Goal: Task Accomplishment & Management: Manage account settings

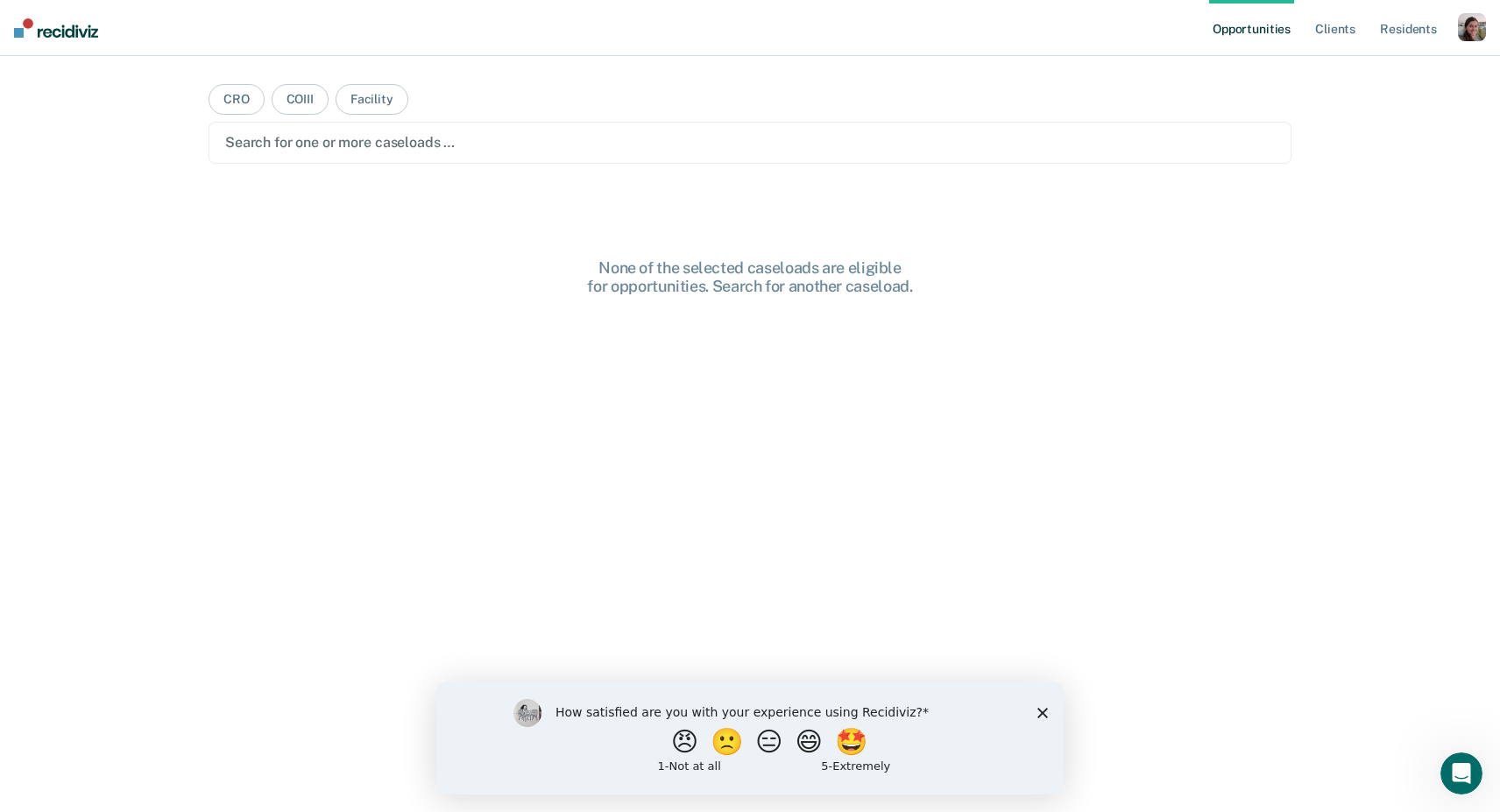
click at [1471, 27] on div "button" at bounding box center [1472, 26] width 28 height 28
click at [1354, 73] on link "Profile" at bounding box center [1402, 71] width 141 height 15
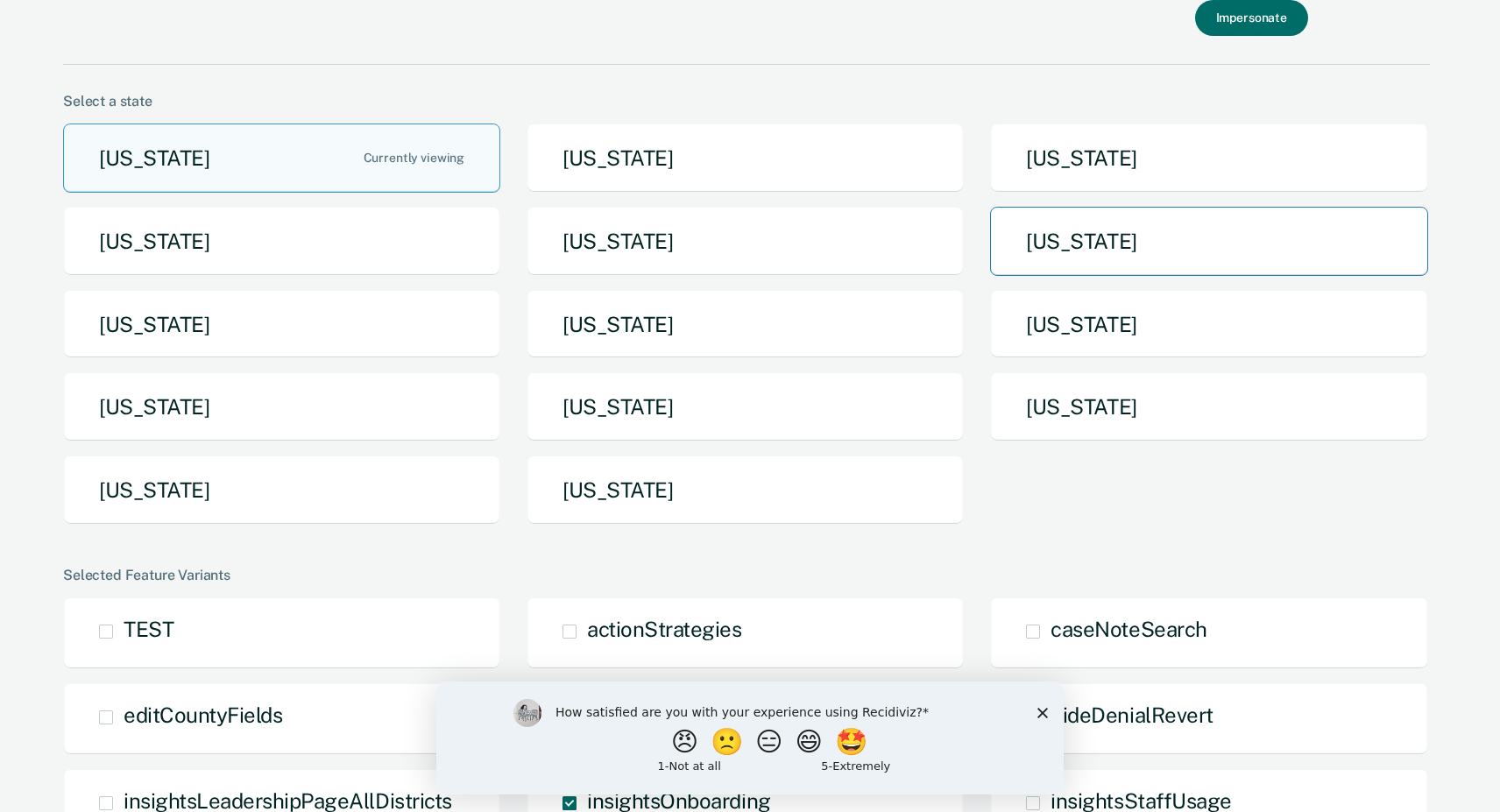
scroll to position [71, 0]
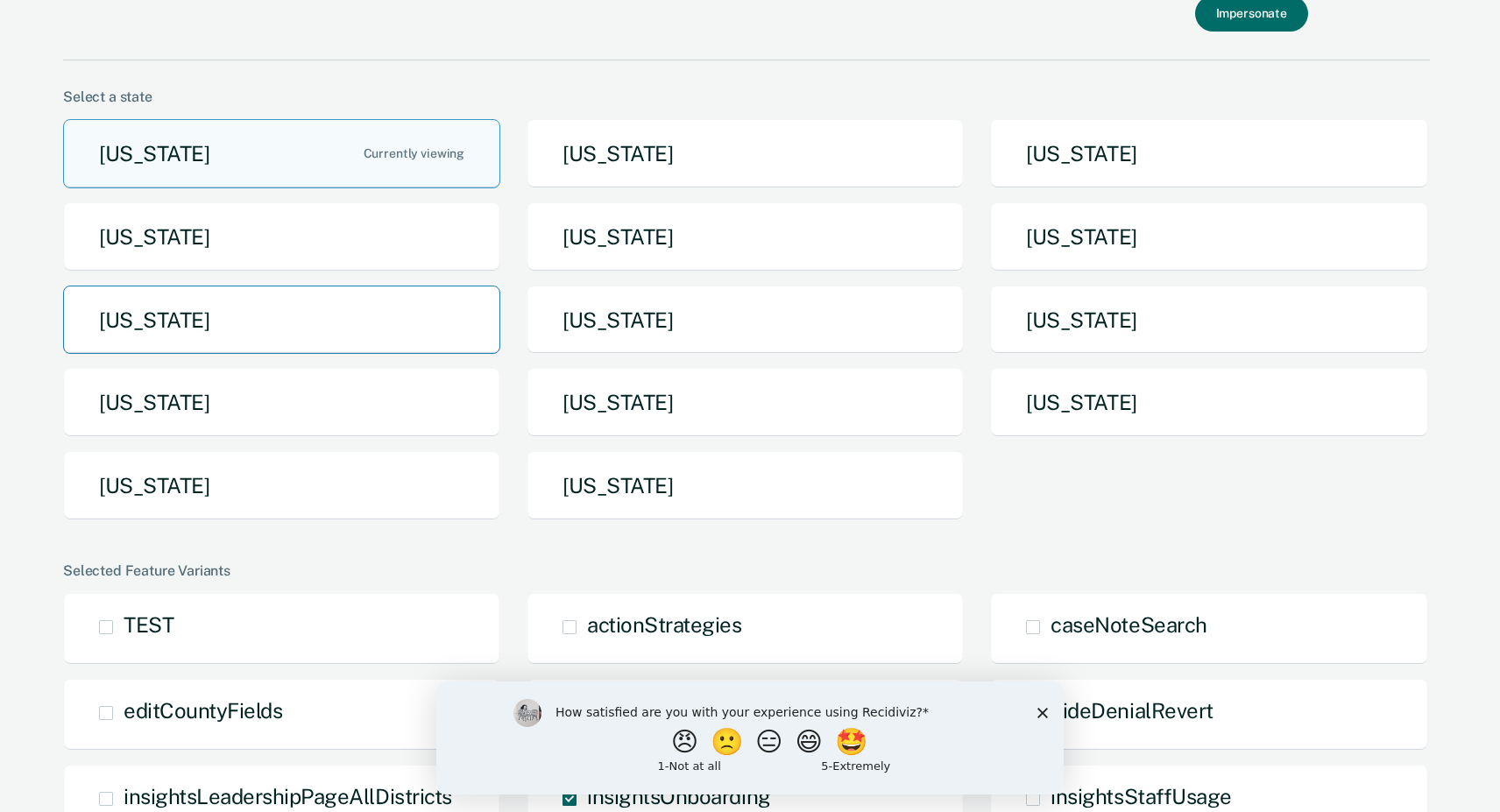
click at [280, 319] on button "[US_STATE]" at bounding box center [282, 320] width 438 height 70
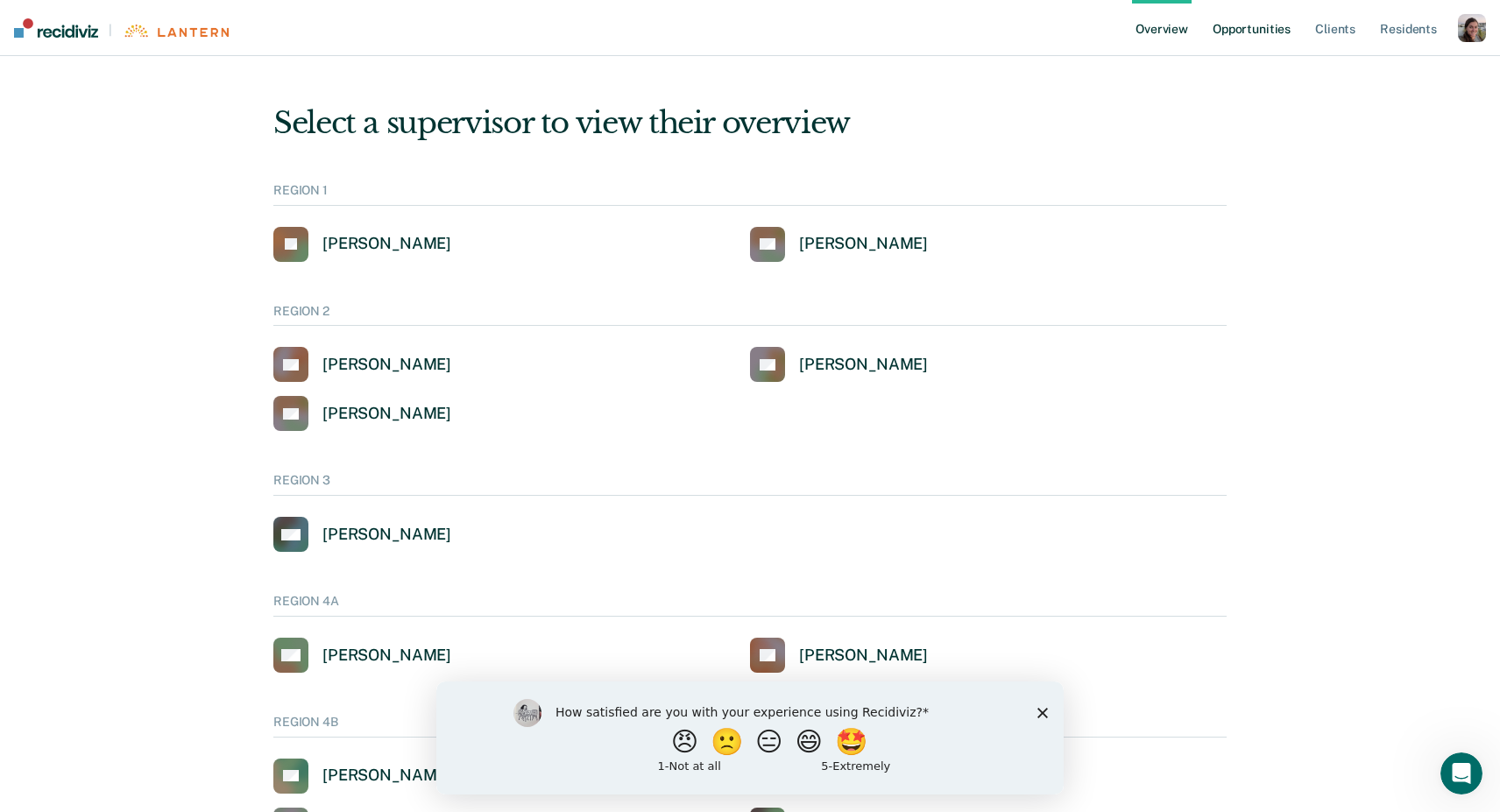
click at [1234, 31] on link "Opportunities" at bounding box center [1252, 27] width 85 height 56
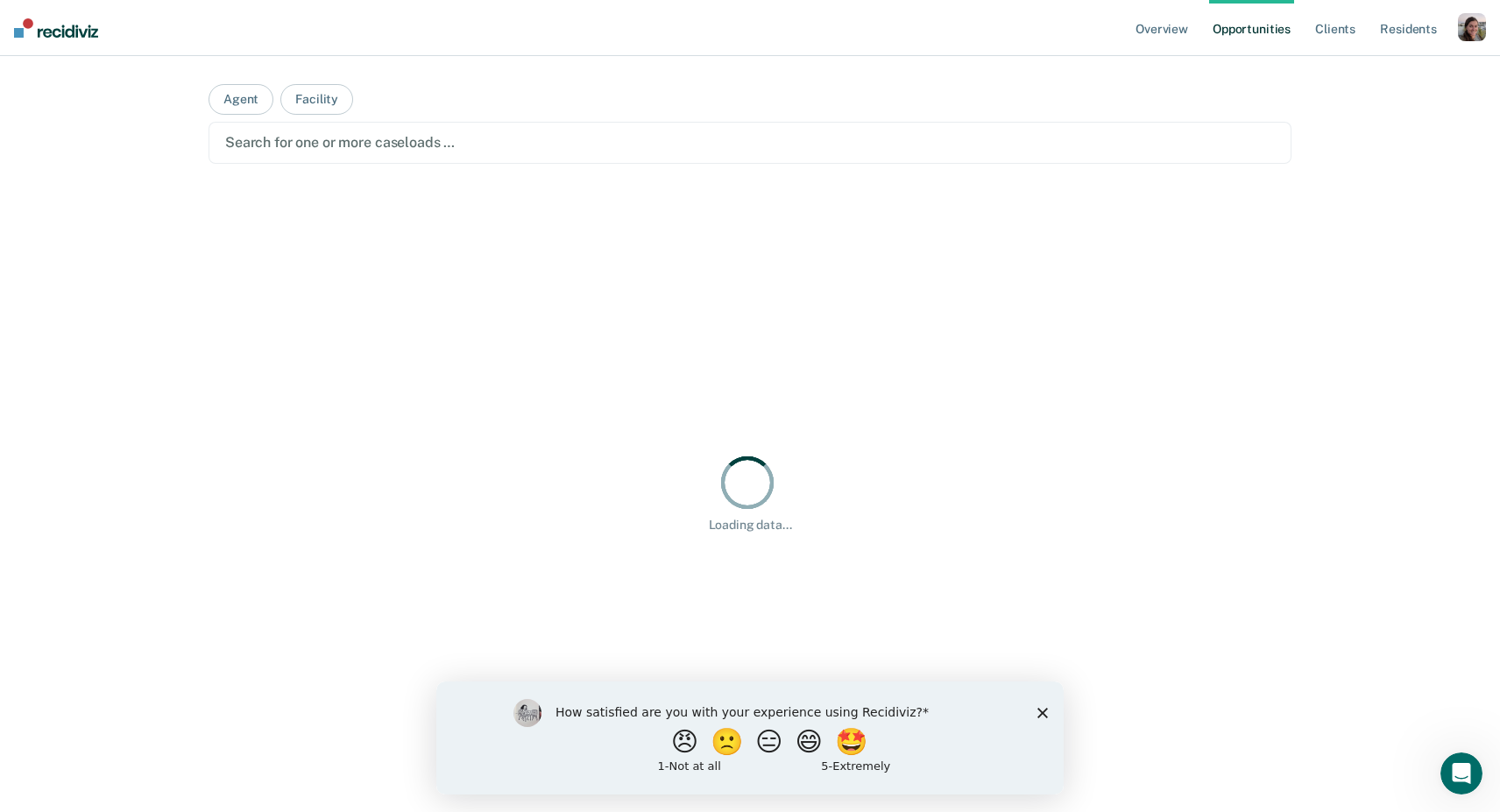
click at [526, 152] on div at bounding box center [750, 142] width 1050 height 21
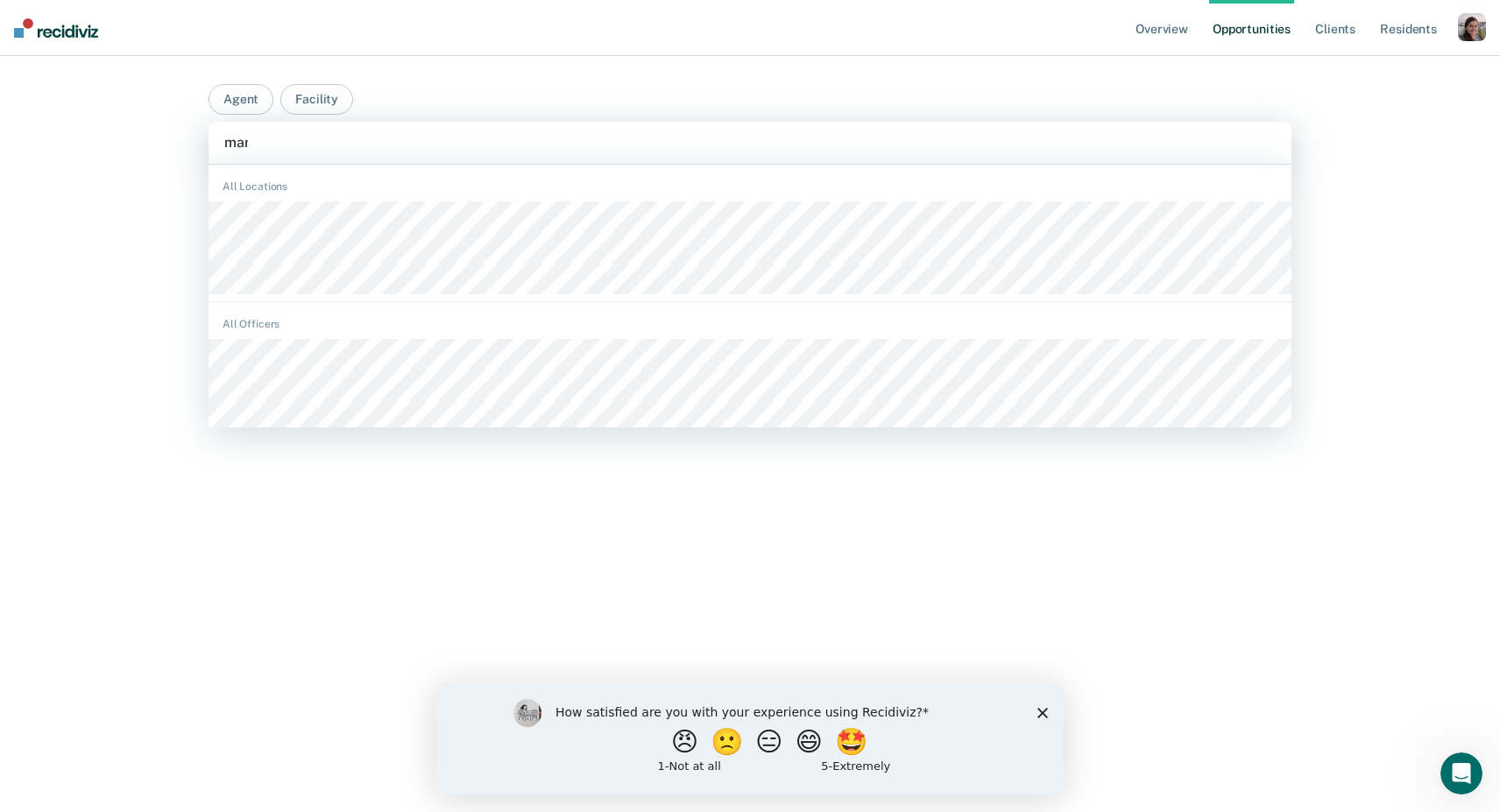
type input "marc"
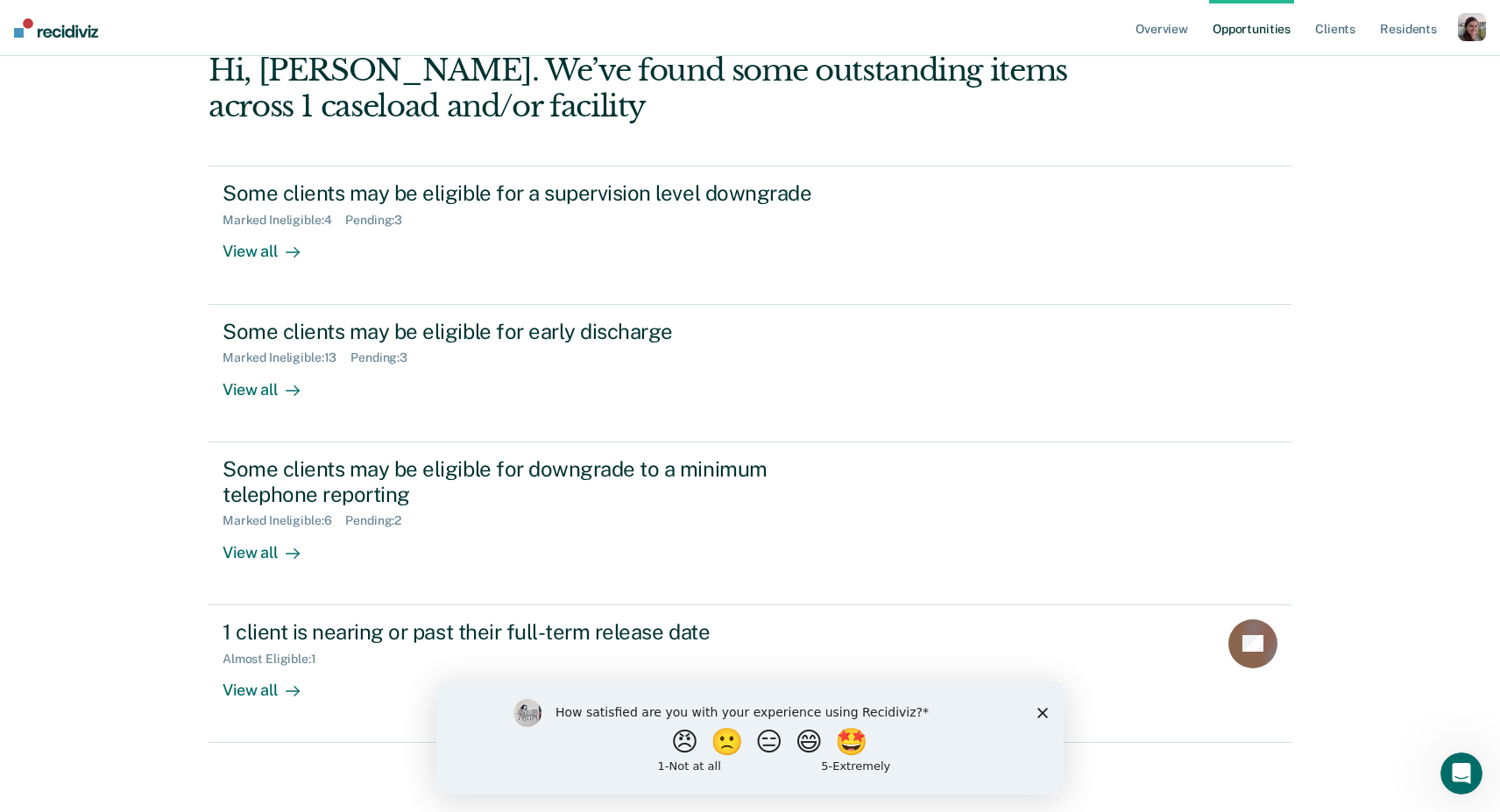
scroll to position [133, 0]
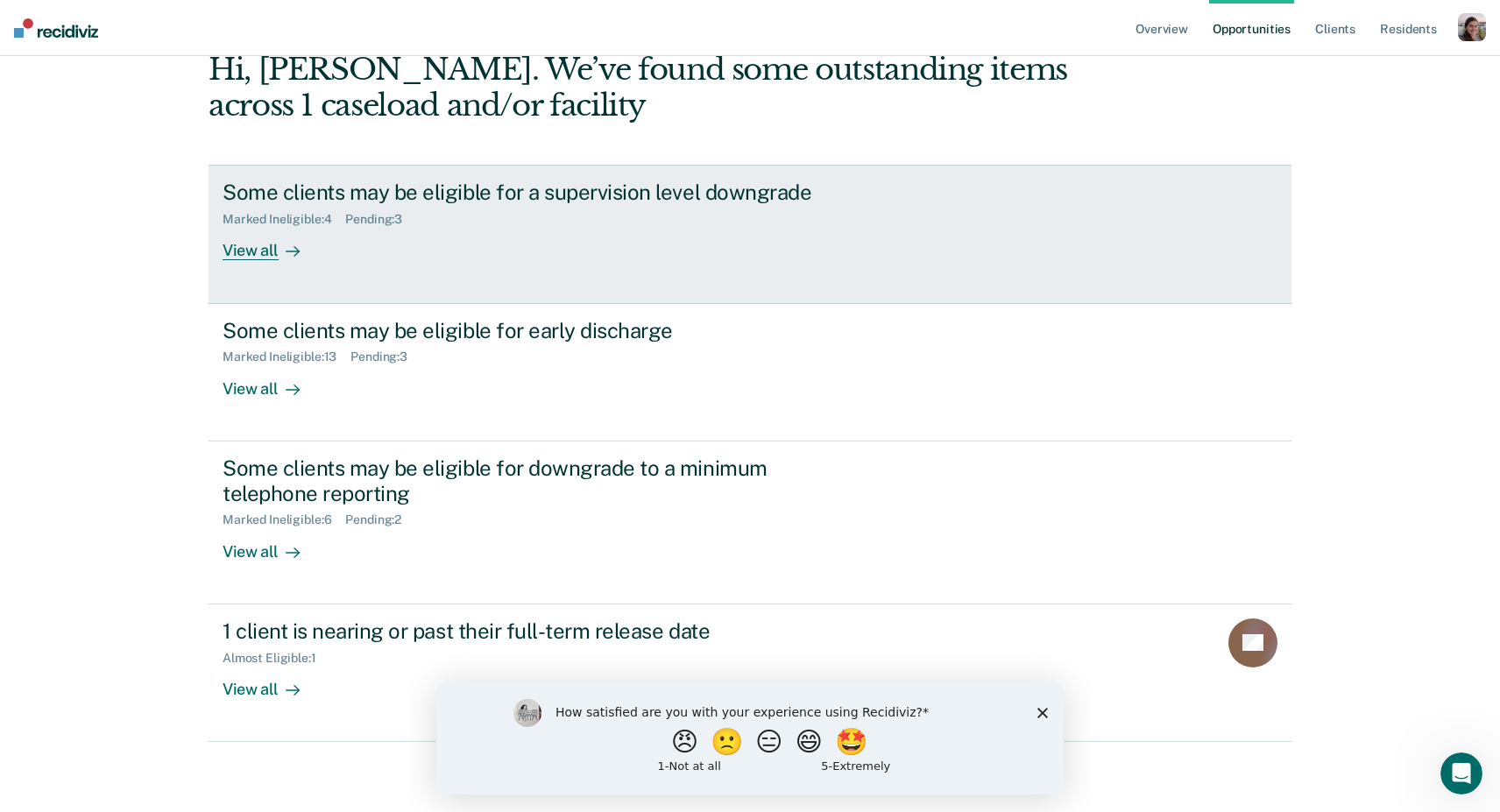
click at [264, 256] on div "View all" at bounding box center [272, 243] width 98 height 34
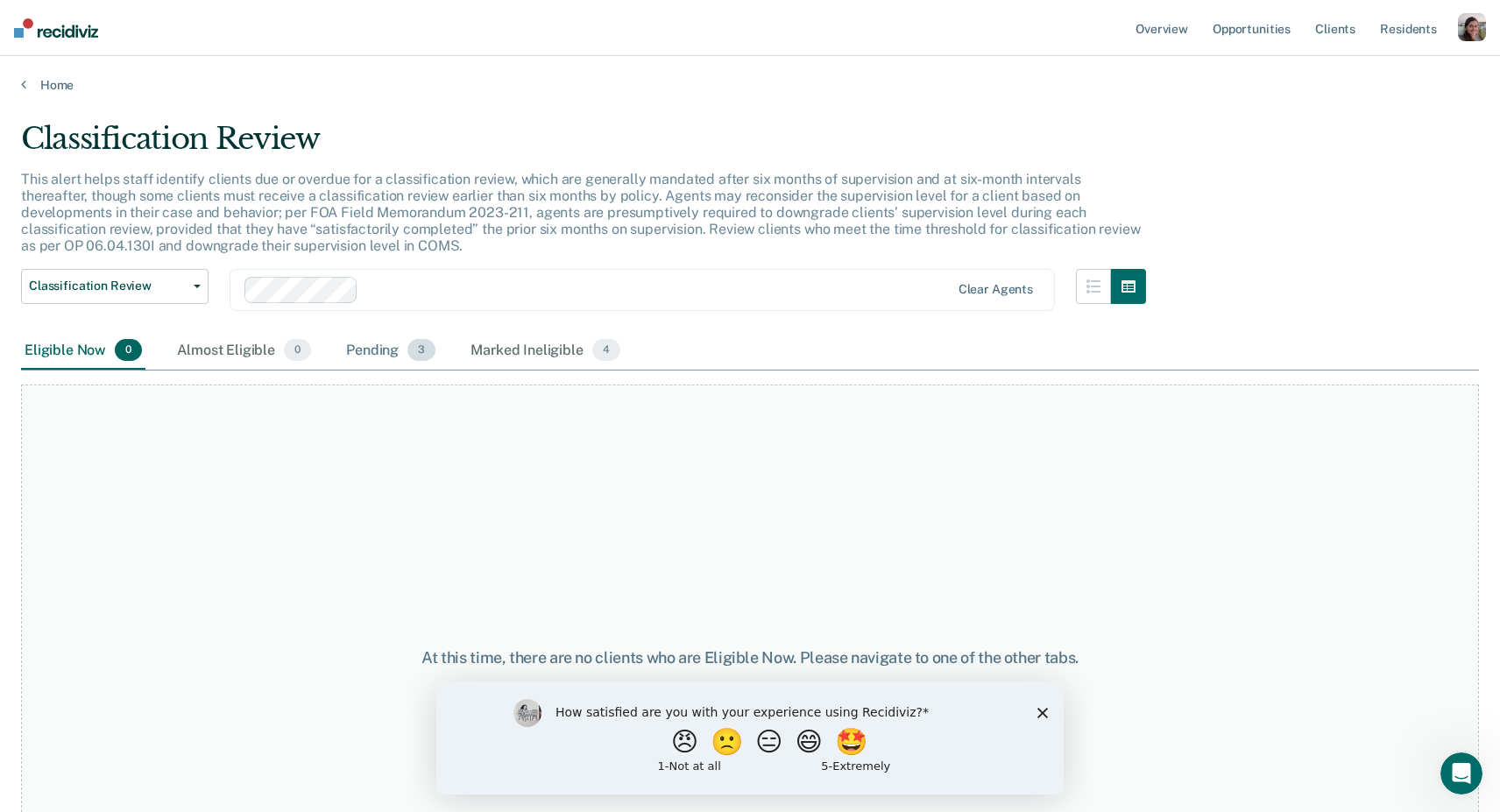
click at [365, 349] on div "Pending 3" at bounding box center [390, 351] width 96 height 38
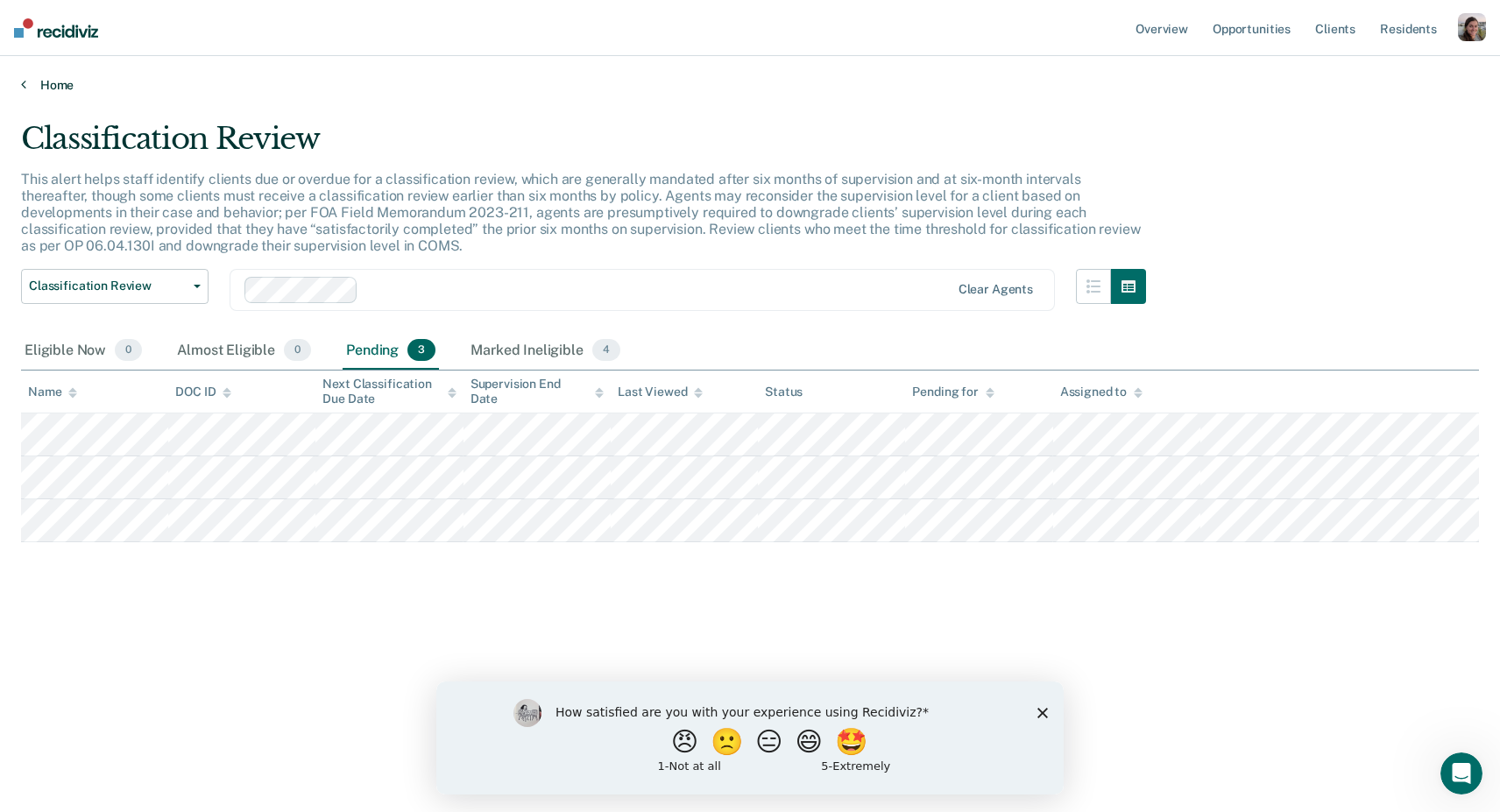
click at [24, 83] on icon at bounding box center [23, 84] width 5 height 14
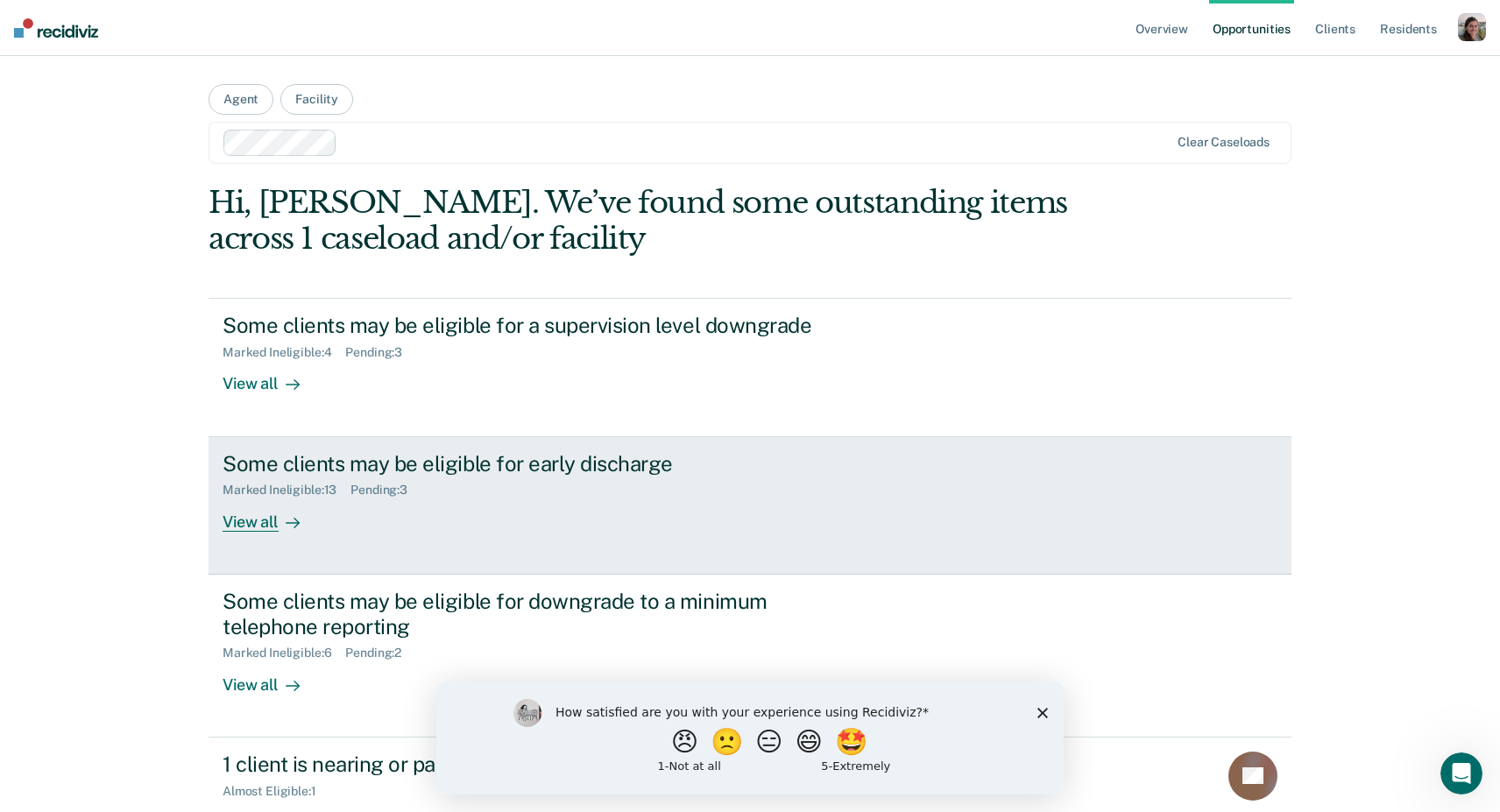
click at [295, 525] on icon at bounding box center [296, 523] width 4 height 10
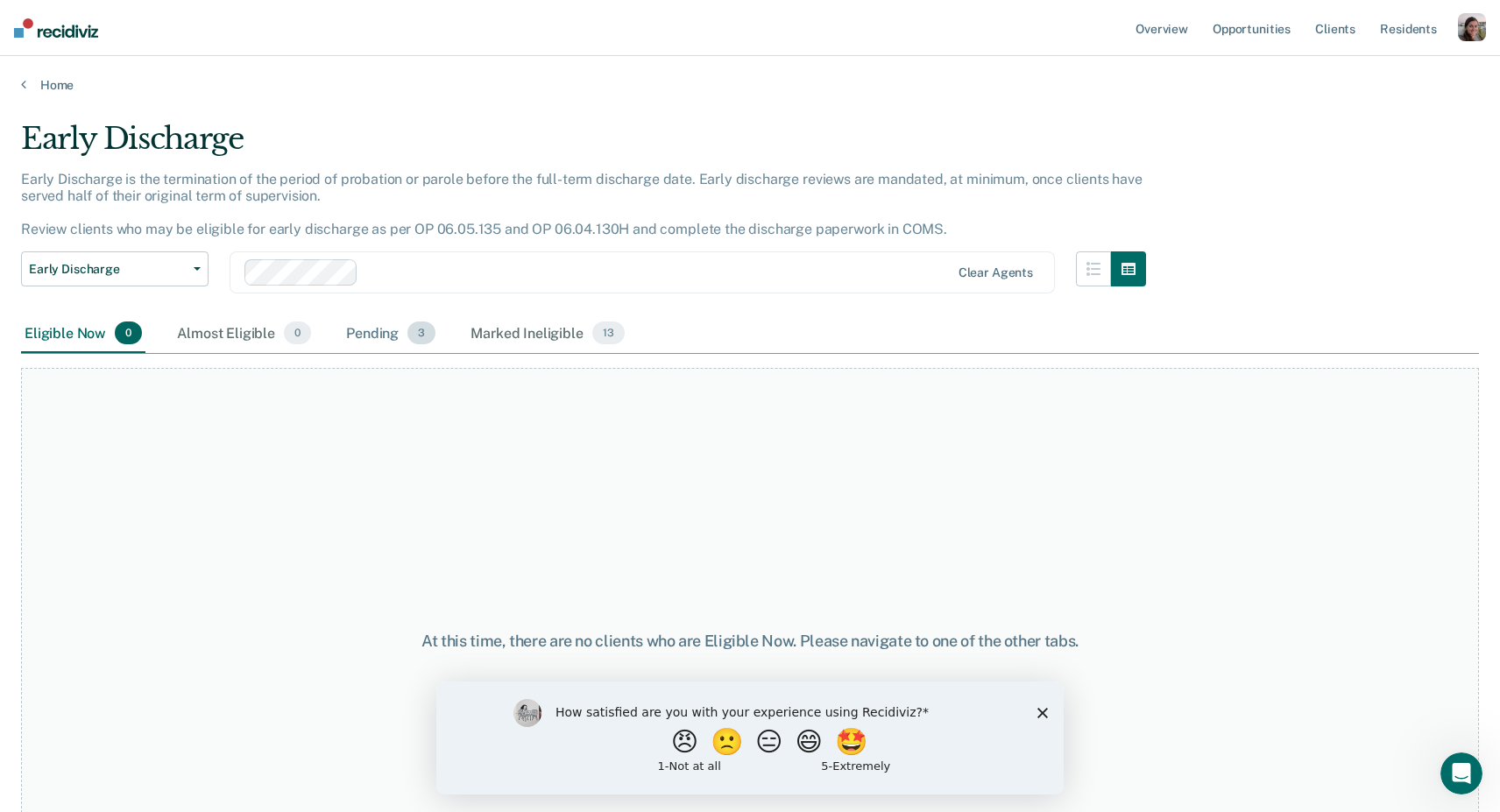
click at [398, 328] on div "Pending 3" at bounding box center [390, 333] width 96 height 38
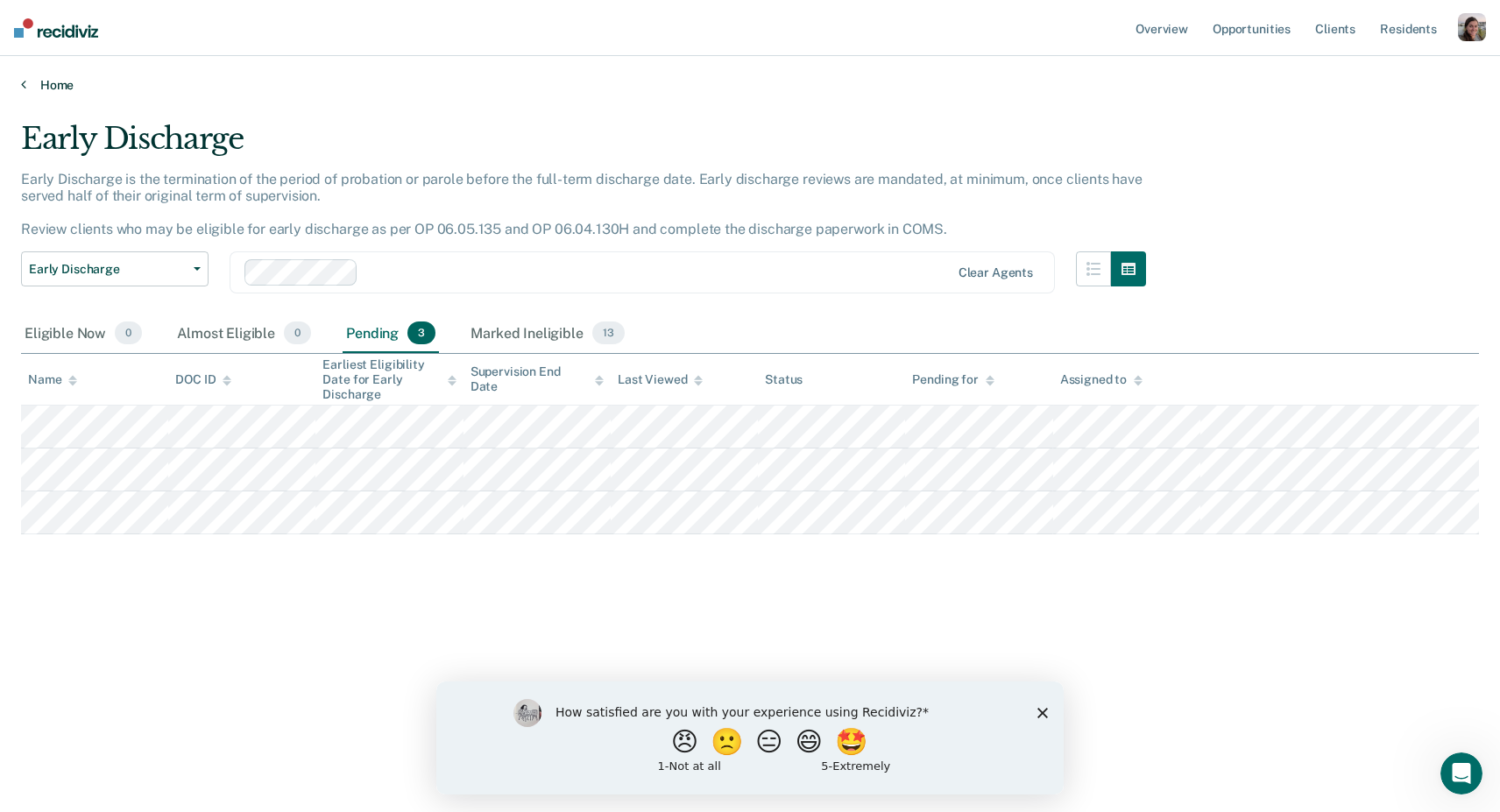
click at [22, 84] on icon at bounding box center [23, 84] width 5 height 14
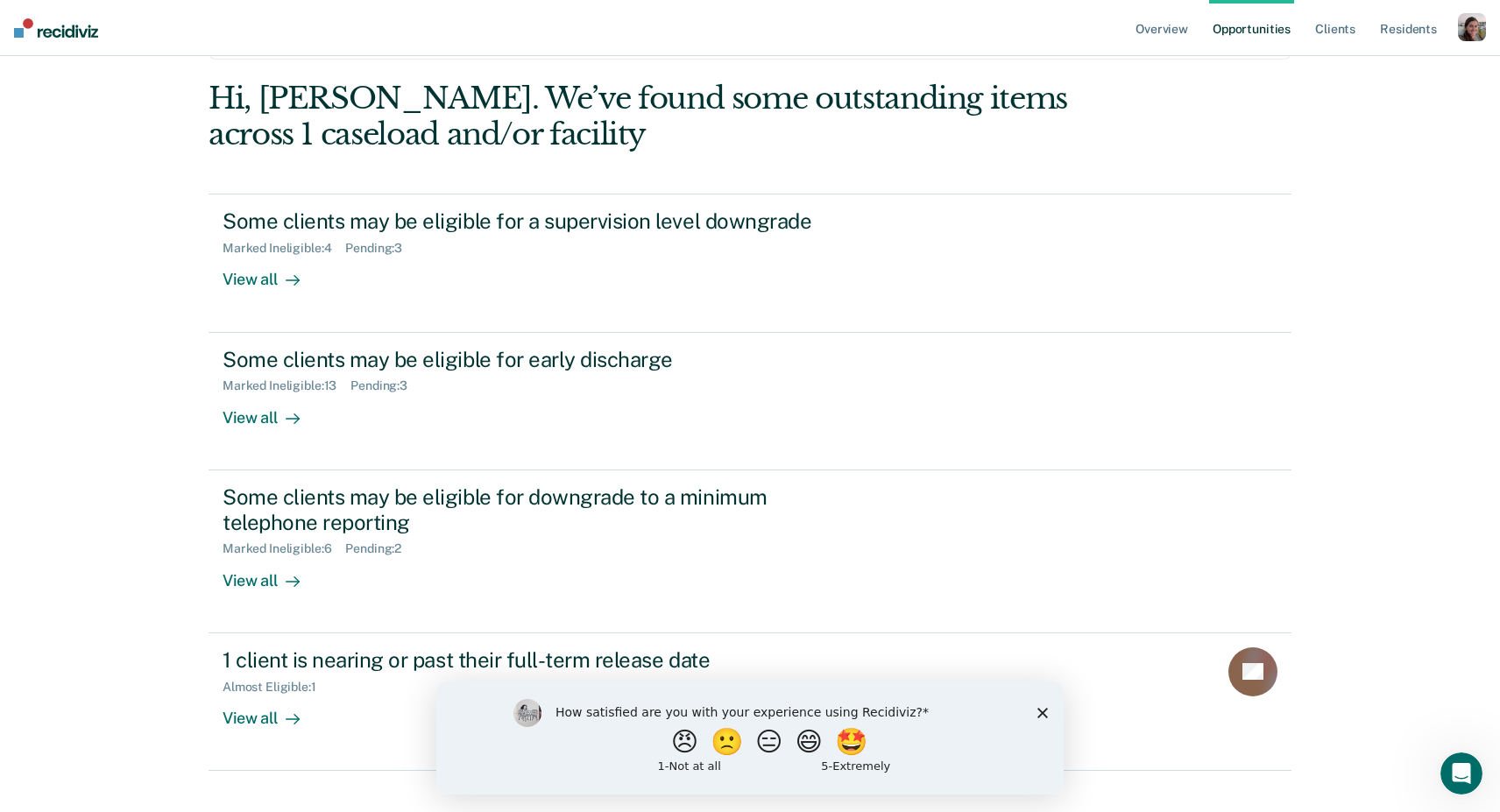
scroll to position [117, 0]
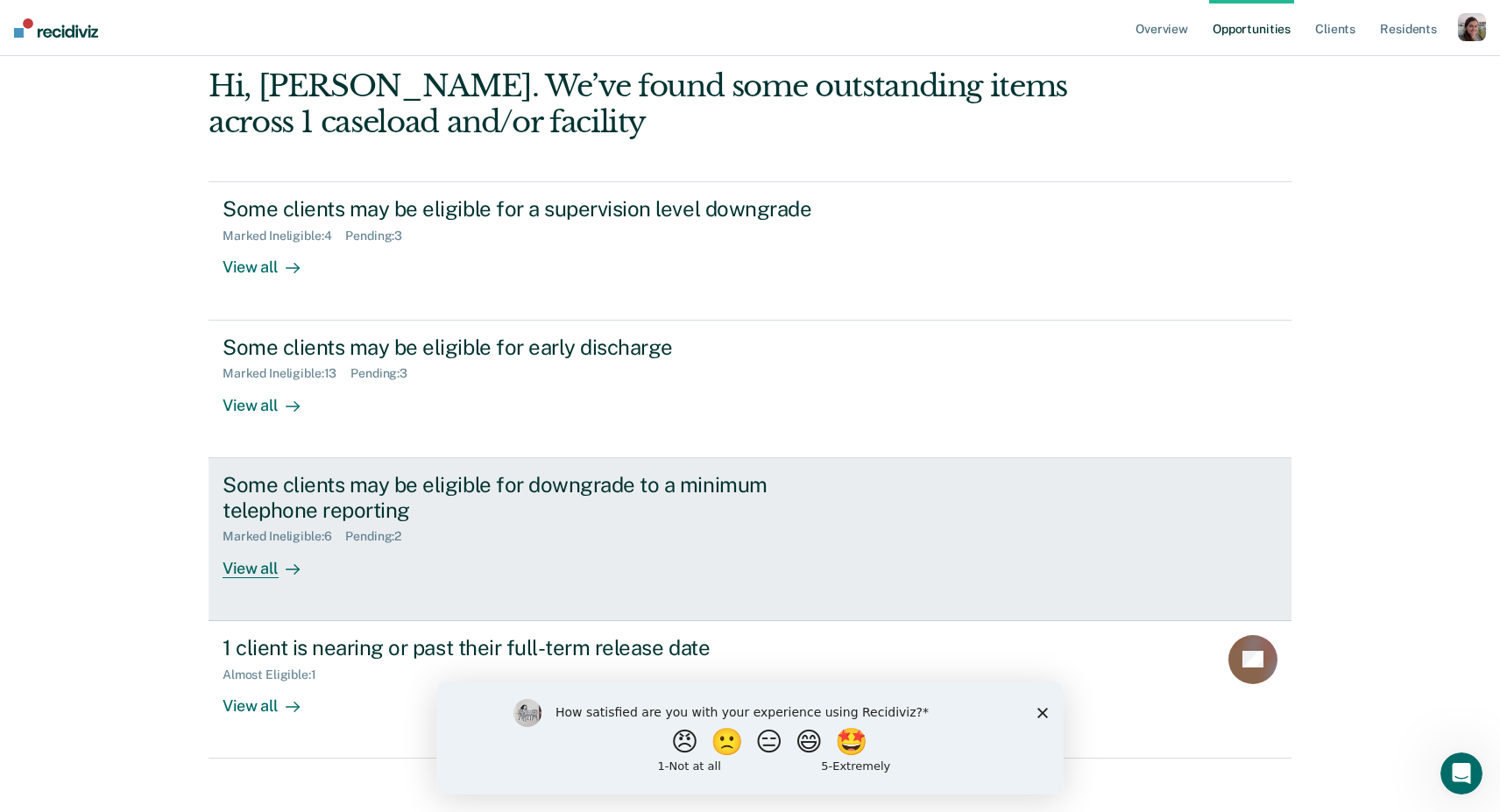
click at [277, 571] on div "View all" at bounding box center [272, 561] width 98 height 34
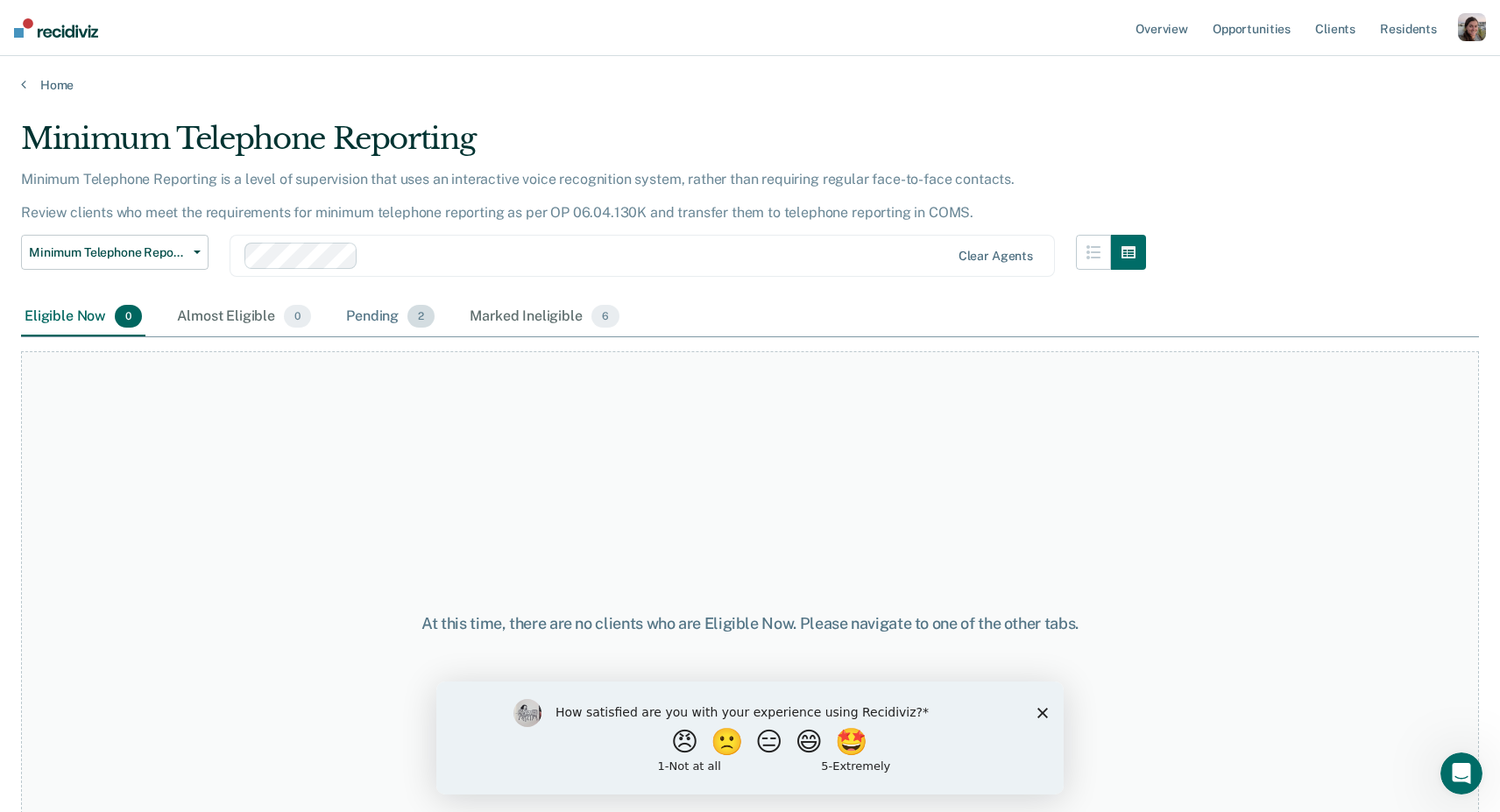
click at [384, 322] on div "Pending 2" at bounding box center [389, 317] width 95 height 38
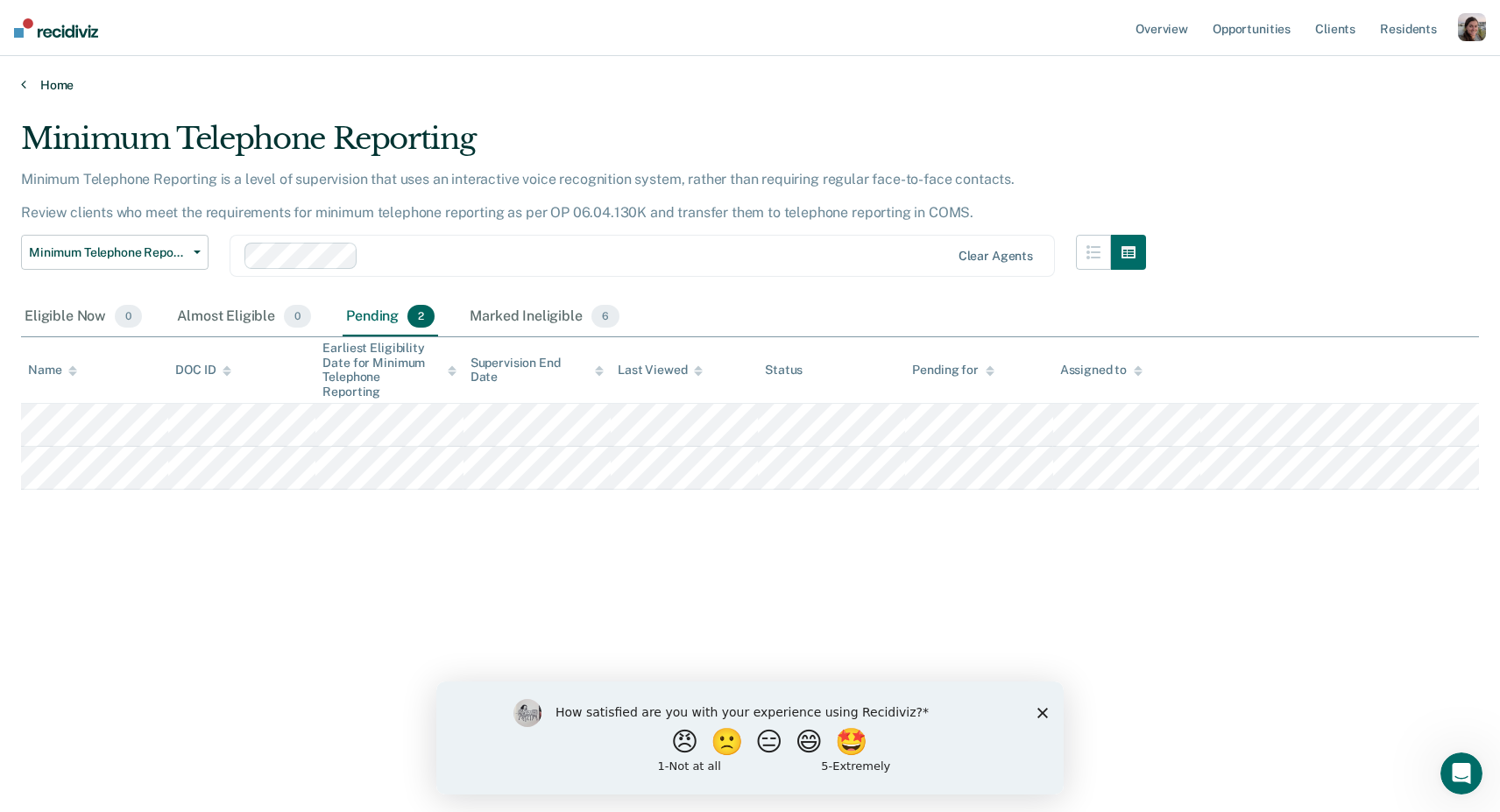
click at [22, 82] on icon at bounding box center [23, 84] width 5 height 14
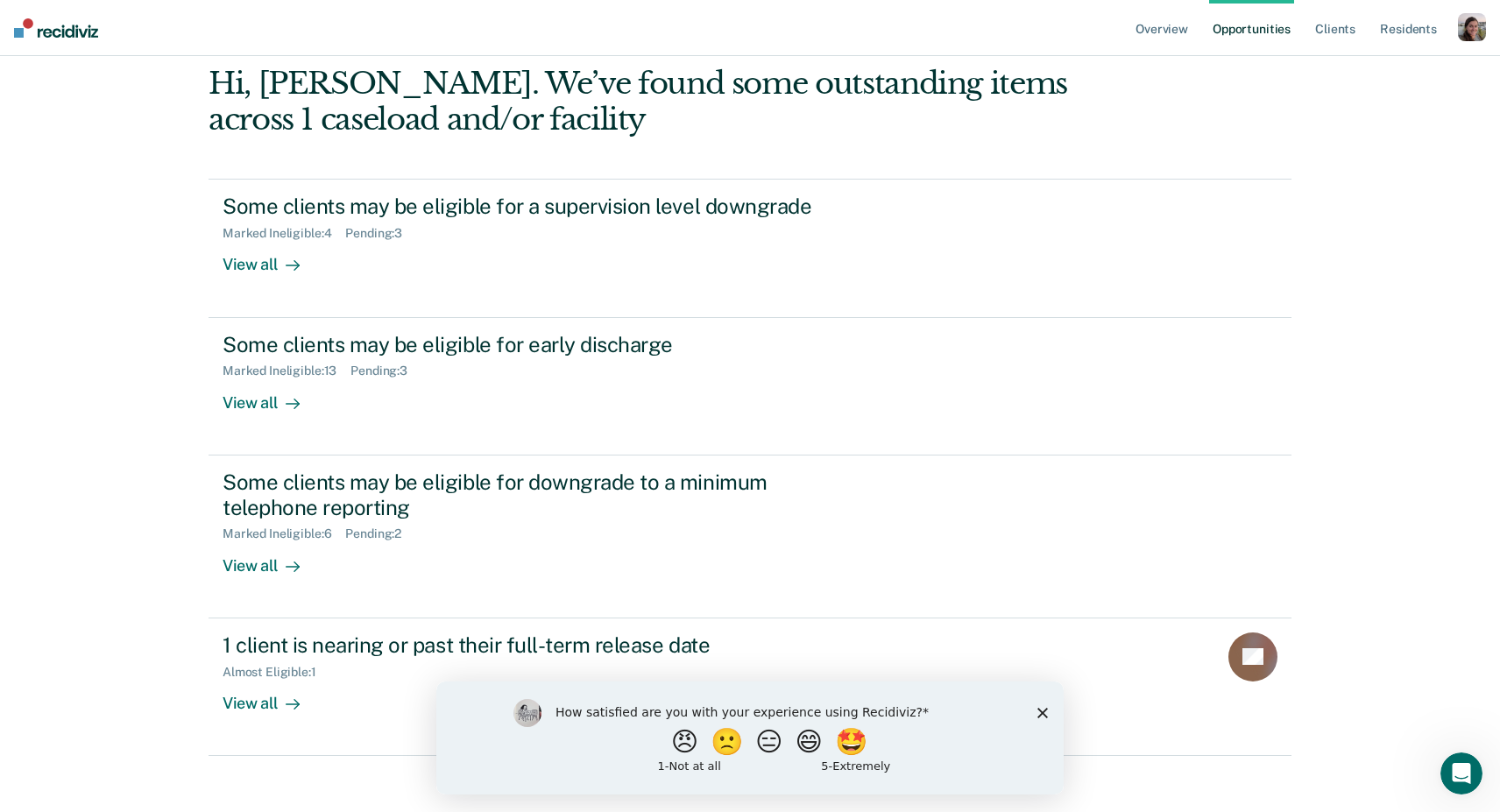
scroll to position [133, 0]
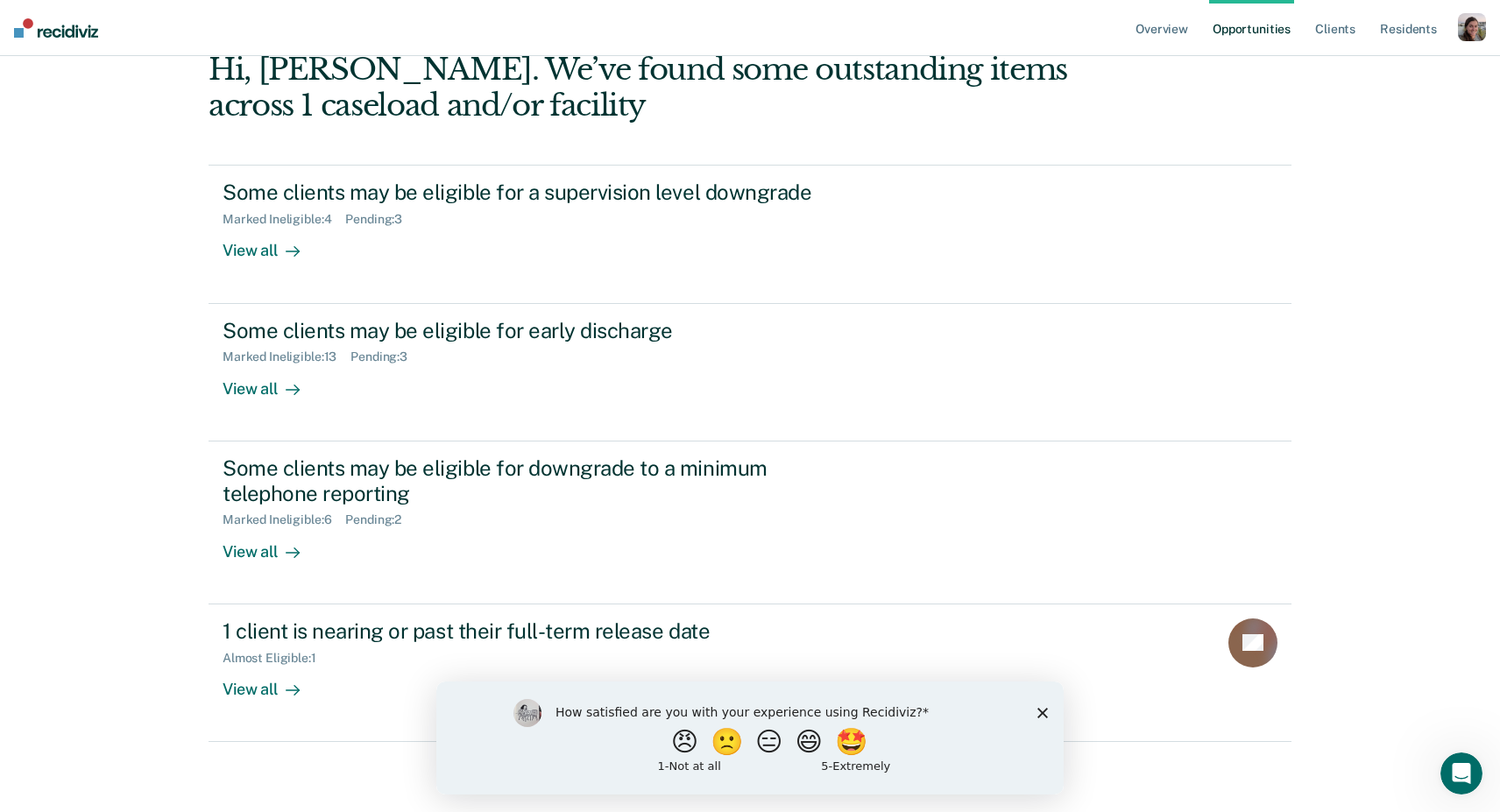
click at [1041, 710] on polygon "Close survey" at bounding box center [1043, 712] width 11 height 11
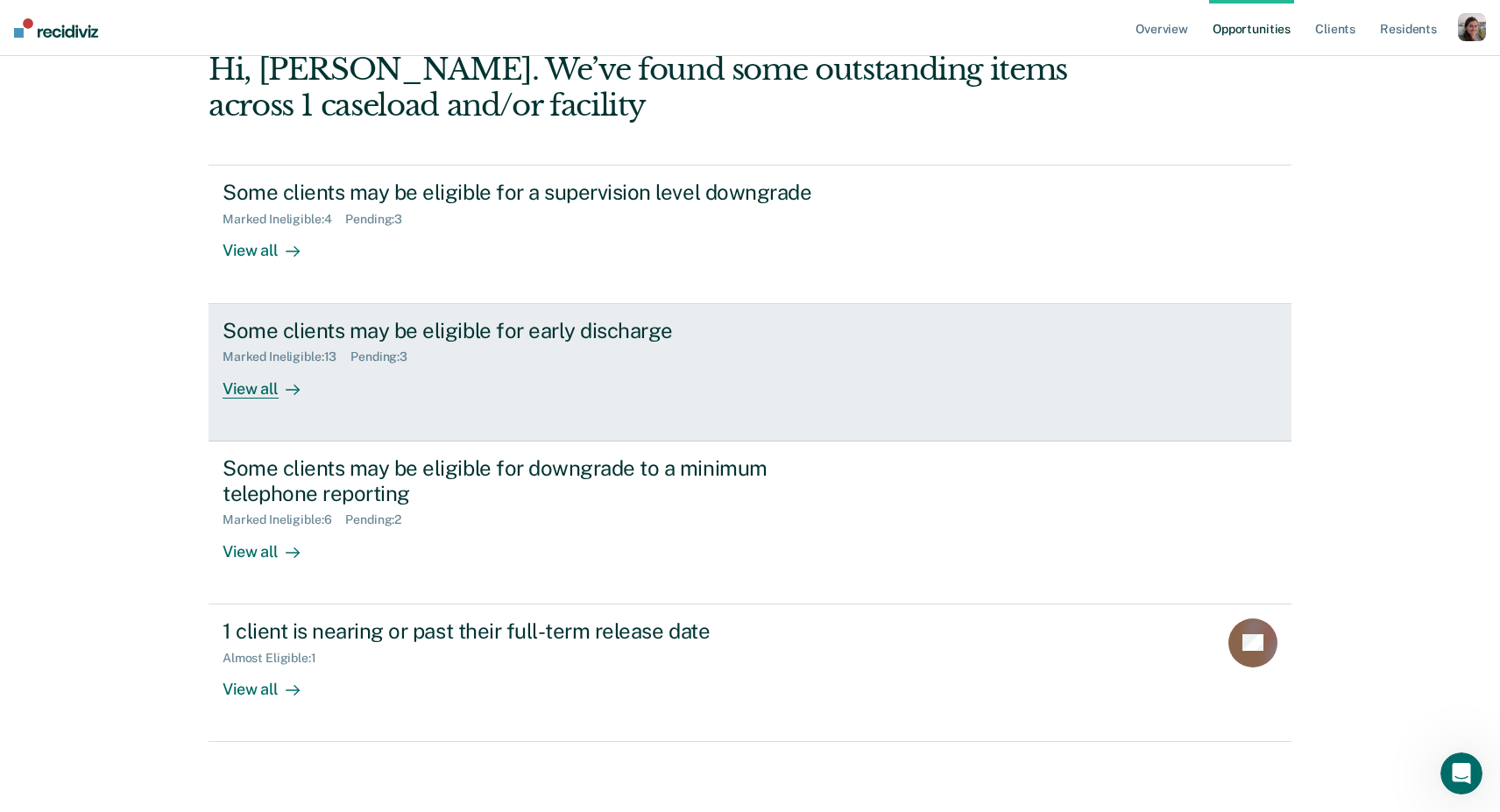
click at [275, 387] on div "View all" at bounding box center [272, 381] width 98 height 34
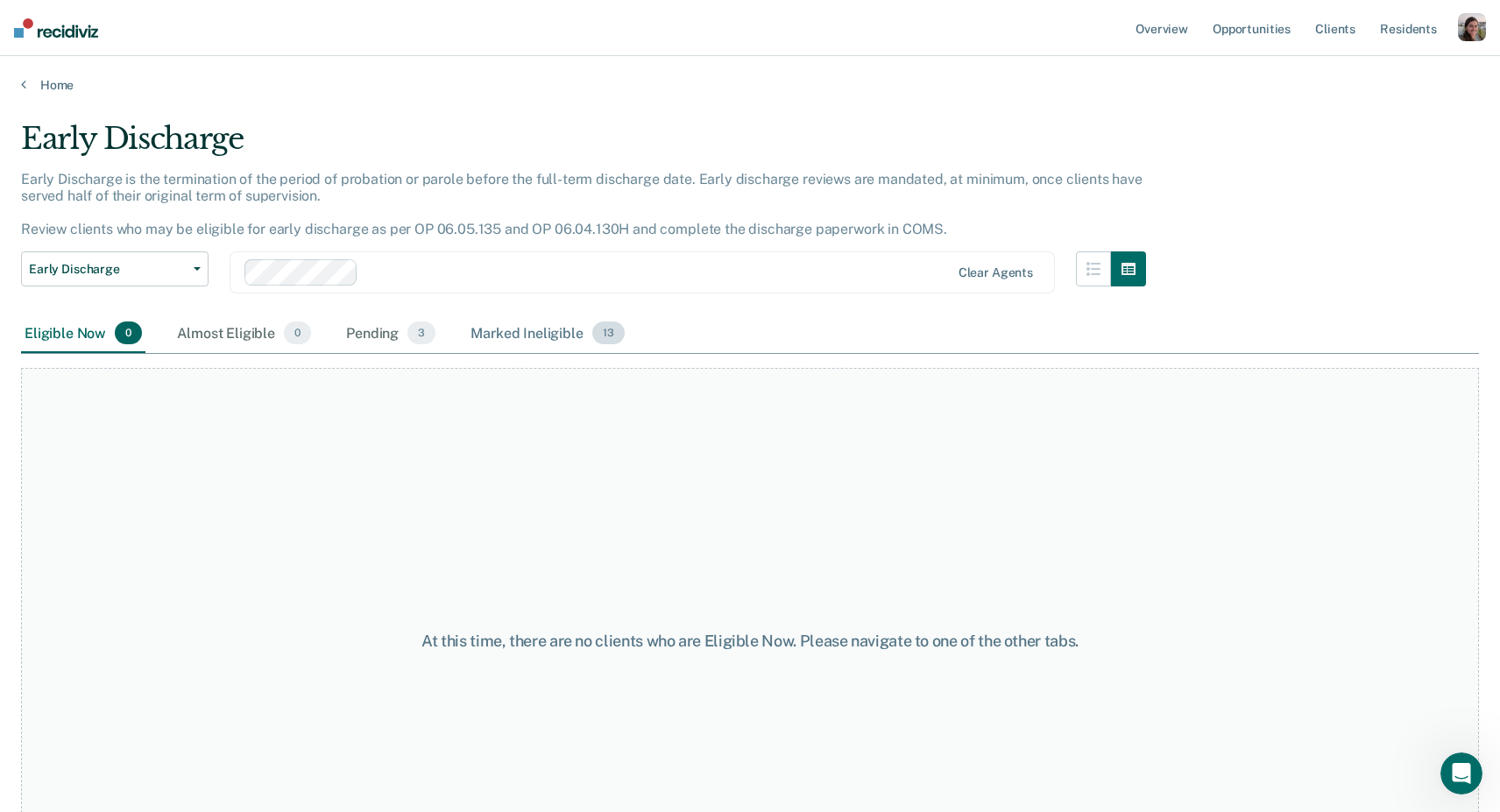
click at [562, 336] on div "Marked Ineligible 13" at bounding box center [546, 333] width 160 height 38
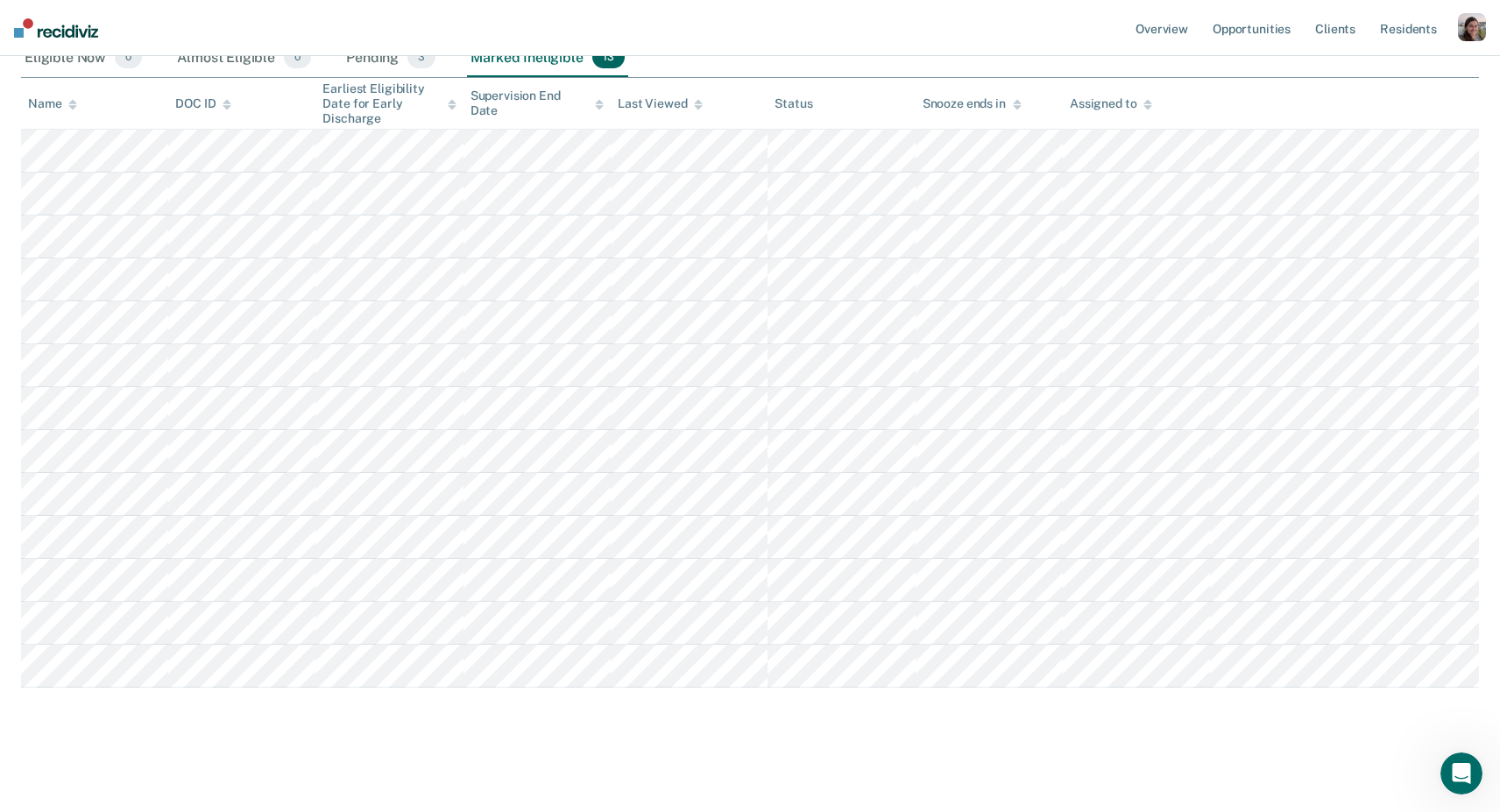
scroll to position [277, 0]
click at [661, 762] on main "Early Discharge Early Discharge is the termination of the period of probation o…" at bounding box center [750, 311] width 1500 height 991
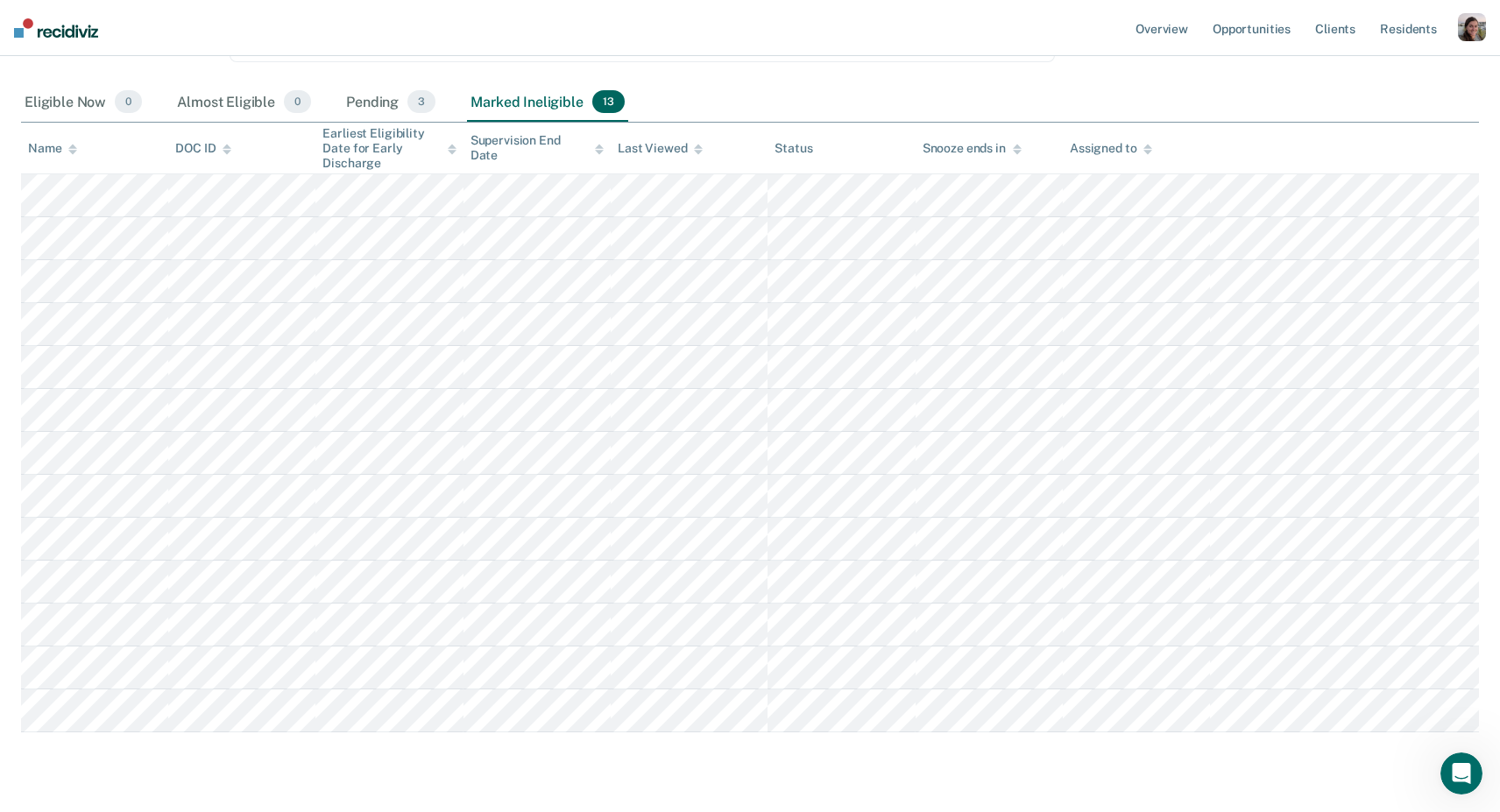
scroll to position [233, 0]
